Goal: Task Accomplishment & Management: Manage account settings

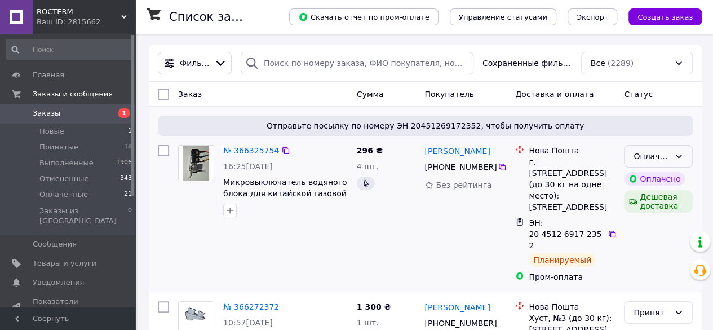
click at [674, 156] on icon at bounding box center [678, 156] width 9 height 9
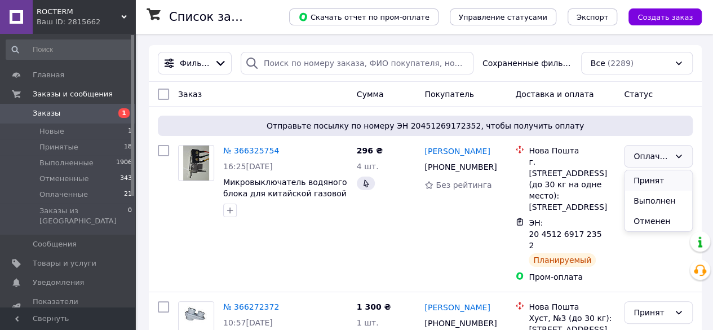
click at [653, 175] on li "Принят" at bounding box center [659, 180] width 68 height 20
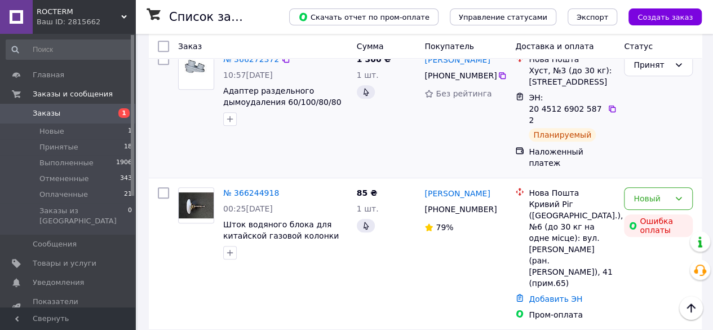
scroll to position [282, 0]
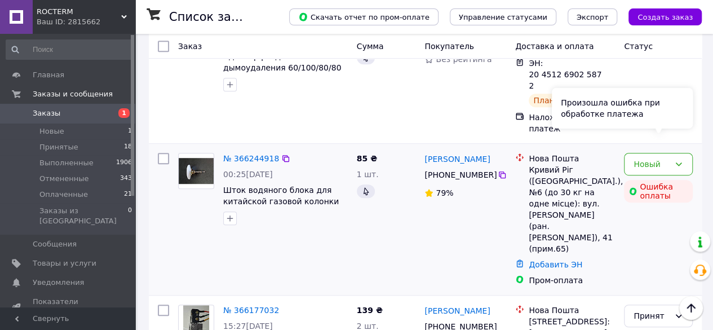
click at [697, 196] on div "№ 366244918 00:25, 12.10.2025 Шток водяного блока для китайской газовой колонки…" at bounding box center [425, 219] width 553 height 151
click at [681, 122] on div "Произошла ошибка при обработке платежа" at bounding box center [622, 108] width 141 height 41
click at [679, 125] on div "Произошла ошибка при обработке платежа" at bounding box center [622, 108] width 141 height 41
click at [686, 112] on div "Произошла ошибка при обработке платежа" at bounding box center [622, 108] width 141 height 41
click at [682, 127] on div "Произошла ошибка при обработке платежа" at bounding box center [622, 108] width 141 height 41
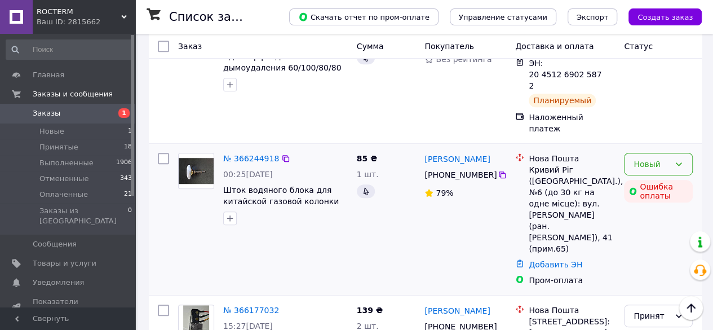
click at [678, 153] on div "Новый" at bounding box center [658, 164] width 69 height 23
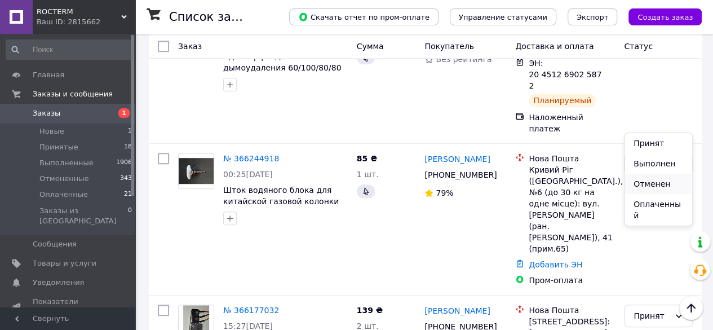
click at [653, 183] on li "Отменен" at bounding box center [659, 184] width 68 height 20
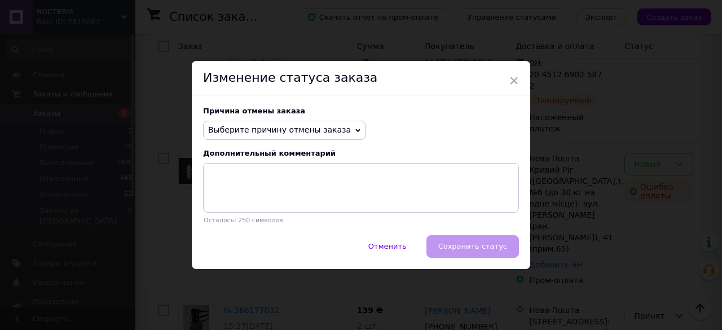
click at [355, 128] on icon at bounding box center [357, 130] width 5 height 5
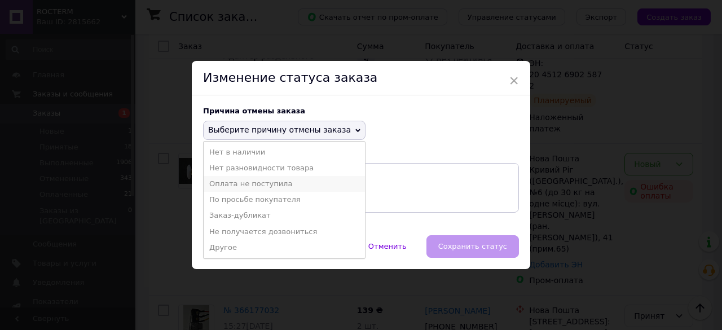
click at [253, 183] on li "Оплата не поступила" at bounding box center [284, 184] width 161 height 16
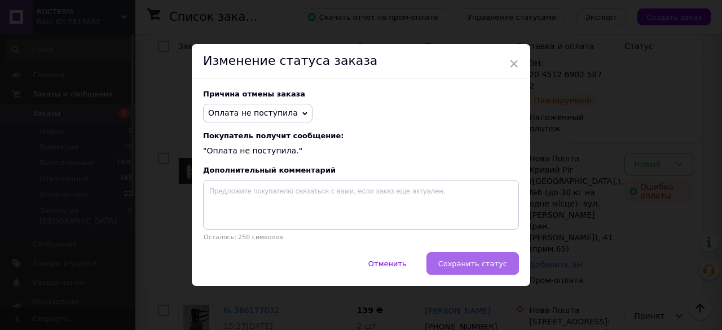
click at [478, 265] on span "Сохранить статус" at bounding box center [472, 263] width 69 height 8
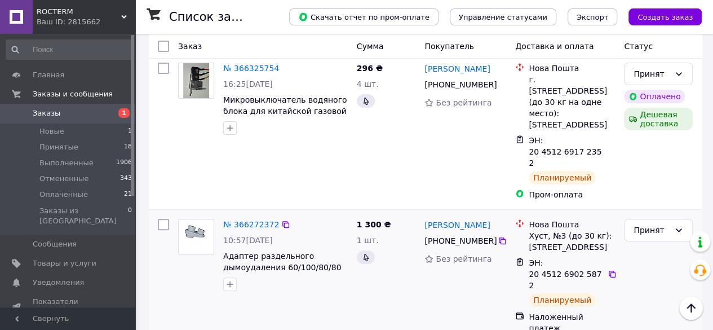
scroll to position [0, 0]
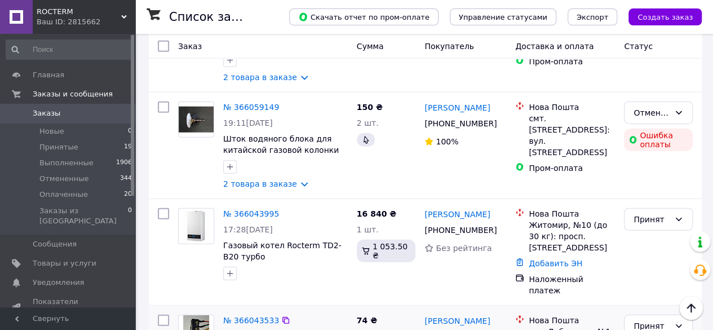
scroll to position [1297, 0]
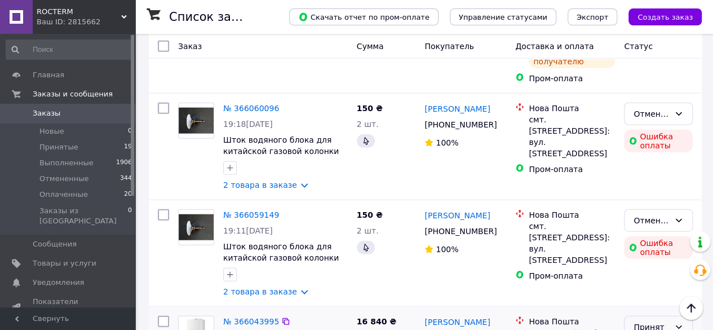
click at [677, 325] on icon at bounding box center [679, 326] width 6 height 3
click at [648, 218] on li "Отменен" at bounding box center [659, 216] width 68 height 20
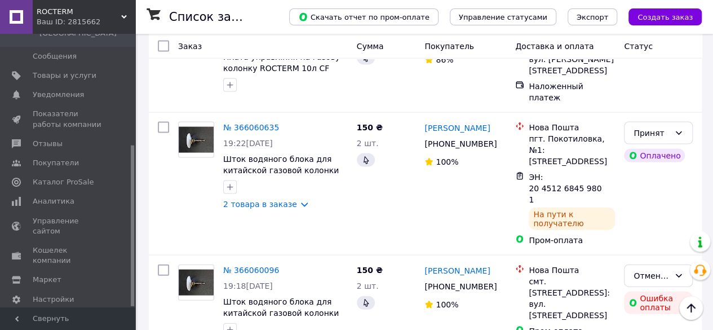
scroll to position [902, 0]
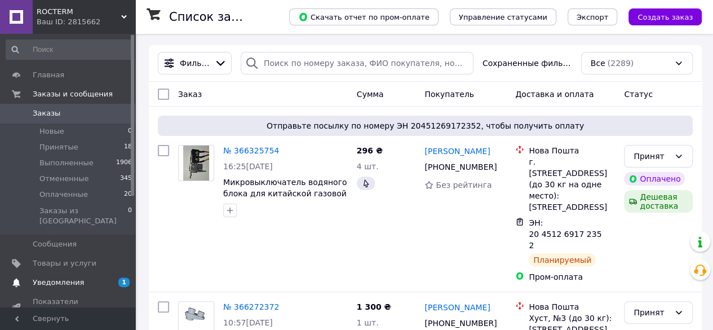
click at [78, 277] on span "Уведомления" at bounding box center [58, 282] width 51 height 10
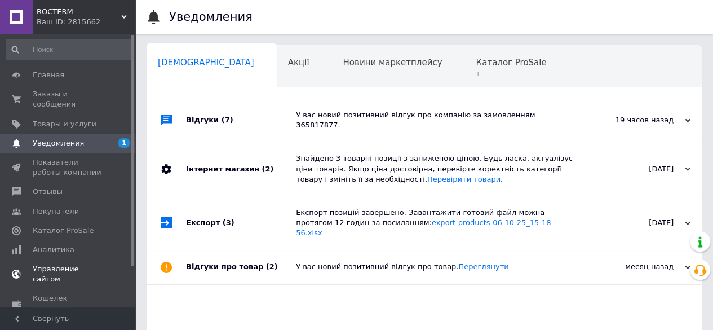
scroll to position [0, 3]
click at [472, 61] on span "Каталог ProSale" at bounding box center [507, 63] width 70 height 10
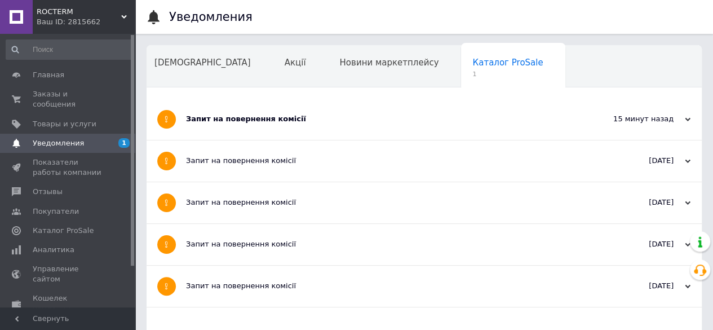
click at [236, 116] on div "Запит на повернення комісії" at bounding box center [382, 119] width 392 height 10
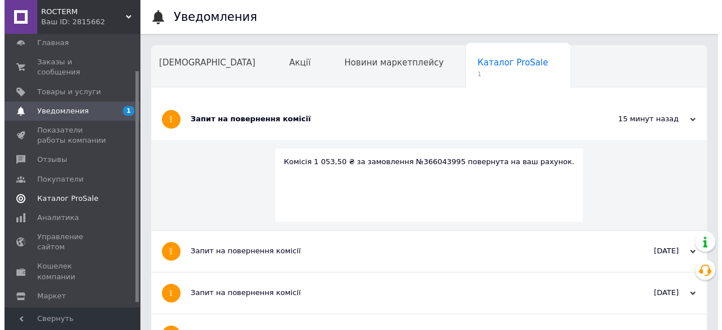
scroll to position [48, 0]
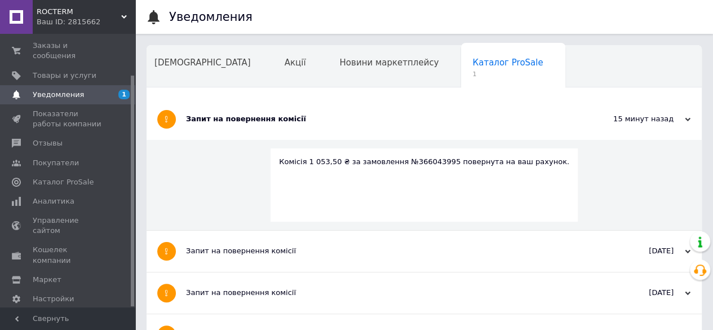
click at [66, 313] on span "Тарифы и счета Prom топ" at bounding box center [74, 328] width 83 height 31
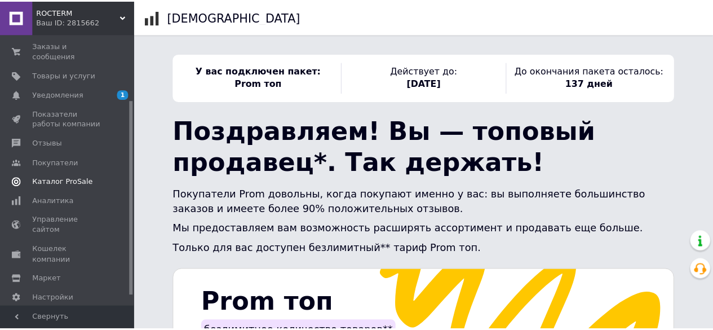
scroll to position [106, 0]
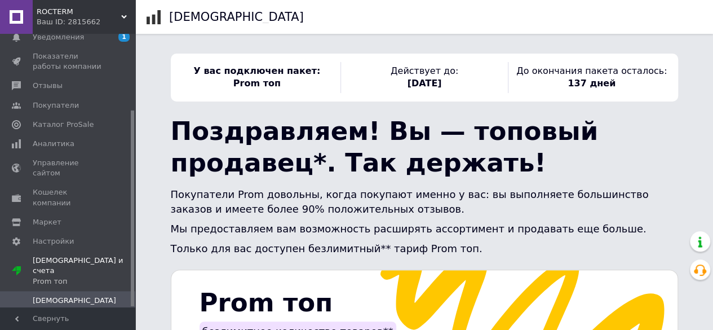
click at [52, 315] on span "Счета" at bounding box center [69, 320] width 72 height 10
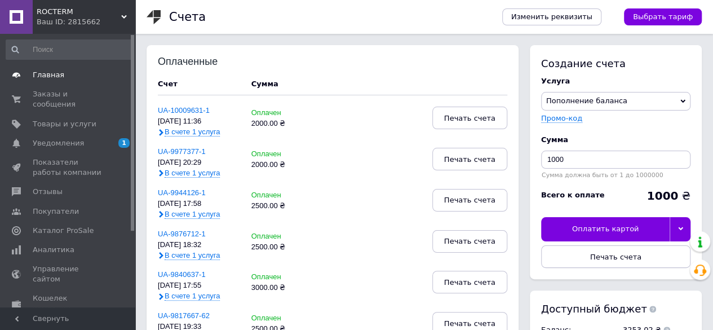
click at [50, 75] on span "Главная" at bounding box center [49, 75] width 32 height 10
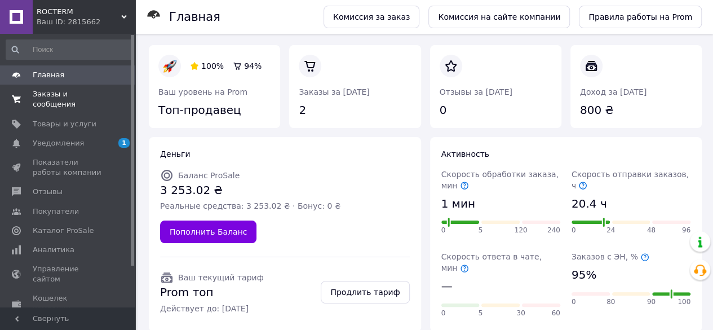
click at [65, 90] on span "Заказы и сообщения" at bounding box center [69, 99] width 72 height 20
